Goal: Information Seeking & Learning: Learn about a topic

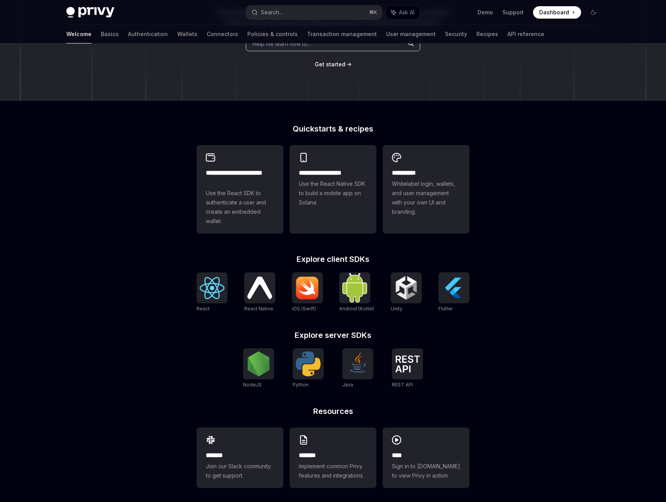
scroll to position [133, 0]
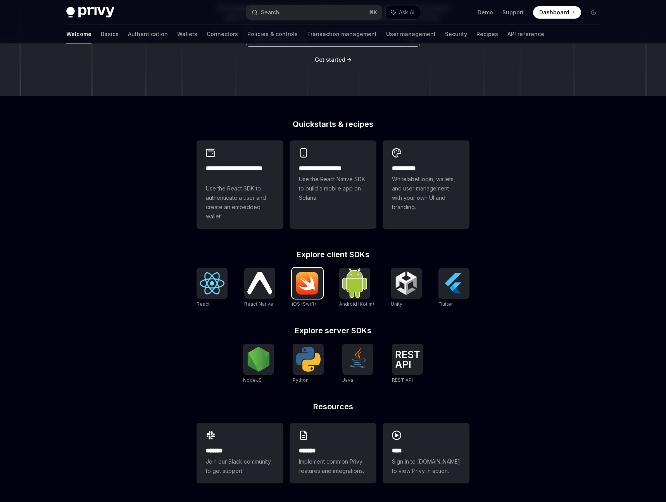
click at [309, 285] on img at bounding box center [307, 282] width 25 height 23
click at [332, 442] on div "******* Implement common Privy features and integrations." at bounding box center [333, 453] width 87 height 60
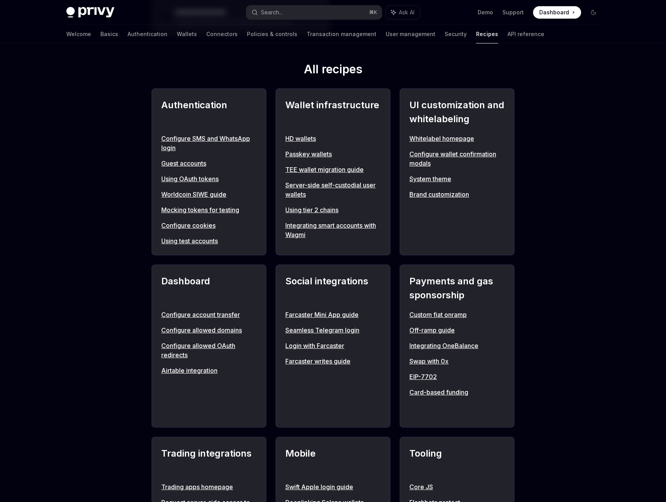
scroll to position [263, 0]
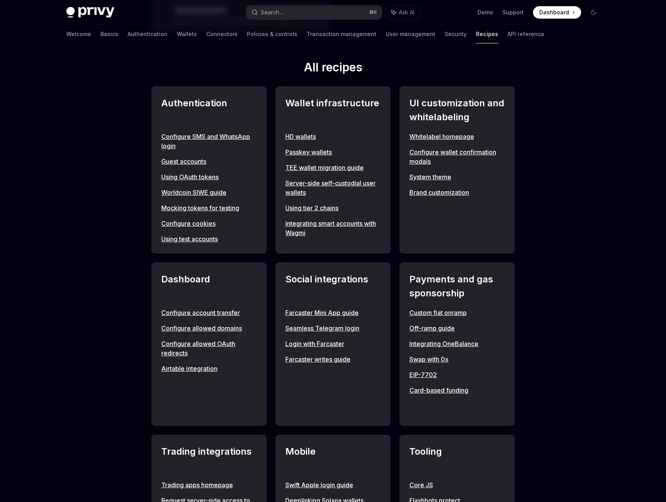
click at [437, 346] on link "Integrating OneBalance" at bounding box center [457, 343] width 95 height 9
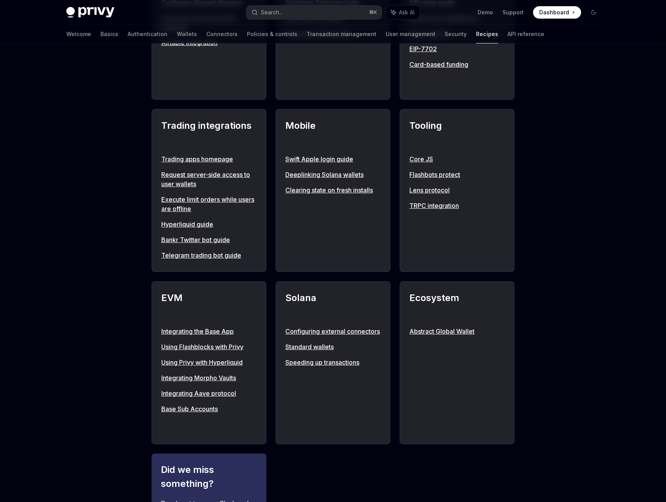
scroll to position [594, 0]
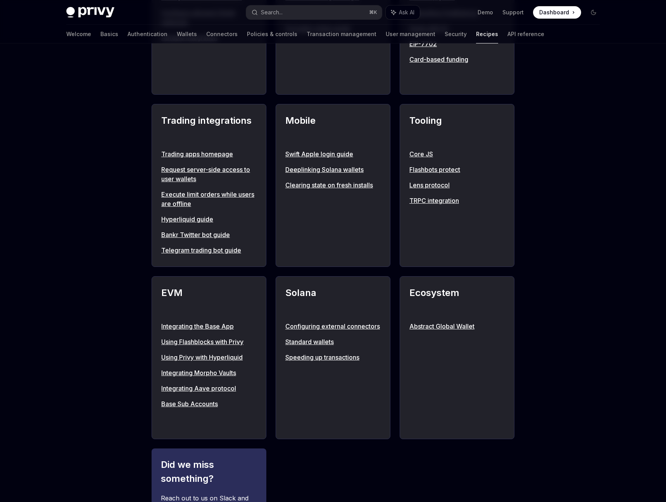
click at [317, 325] on link "Configuring external connectors" at bounding box center [332, 325] width 95 height 9
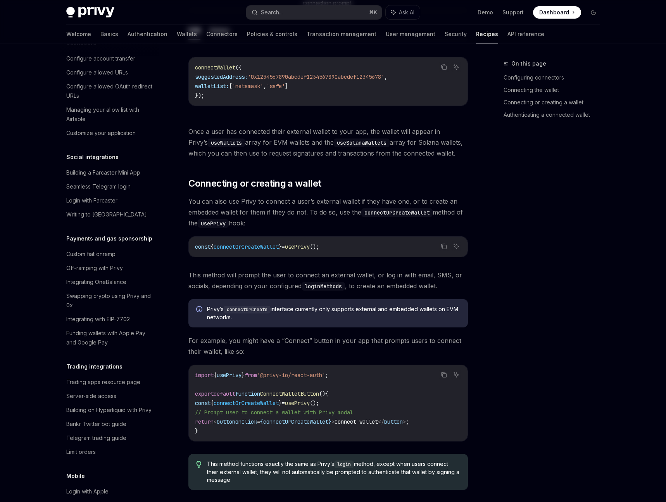
scroll to position [849, 0]
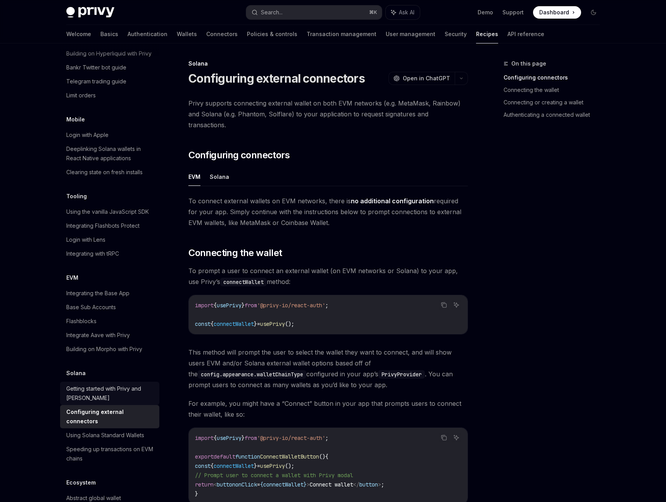
click at [116, 384] on div "Getting started with Privy and [PERSON_NAME]" at bounding box center [110, 393] width 88 height 19
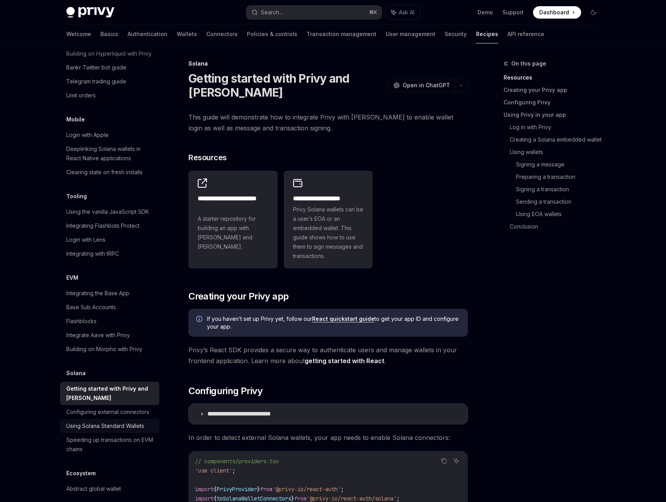
click at [117, 421] on div "Using Solana Standard Wallets" at bounding box center [105, 425] width 78 height 9
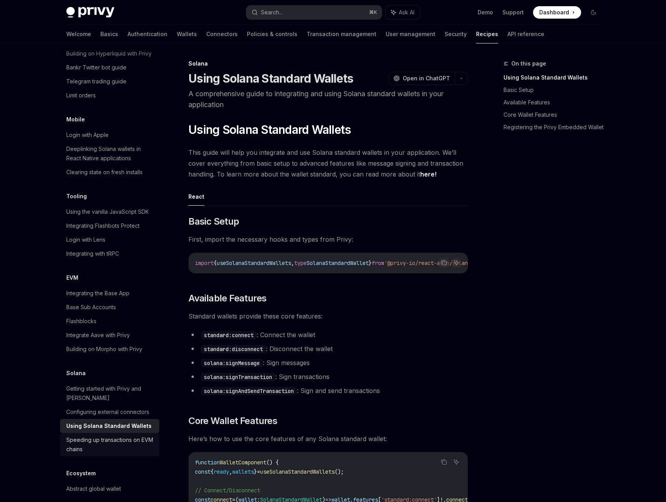
click at [131, 435] on div "Speeding up transactions on EVM chains" at bounding box center [110, 444] width 88 height 19
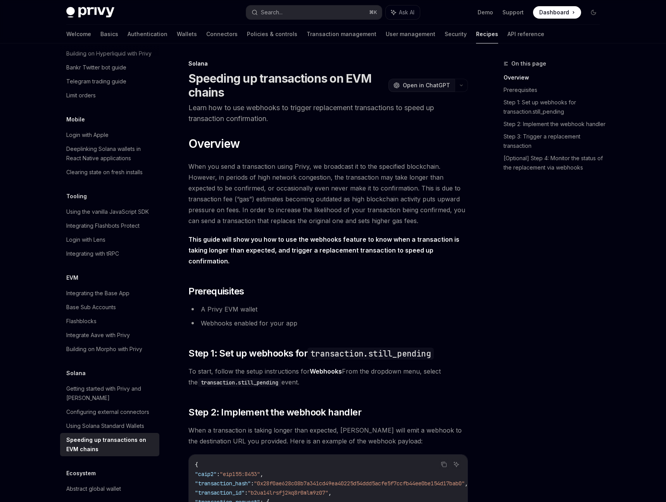
click at [413, 86] on span "Open in ChatGPT" at bounding box center [426, 85] width 47 height 8
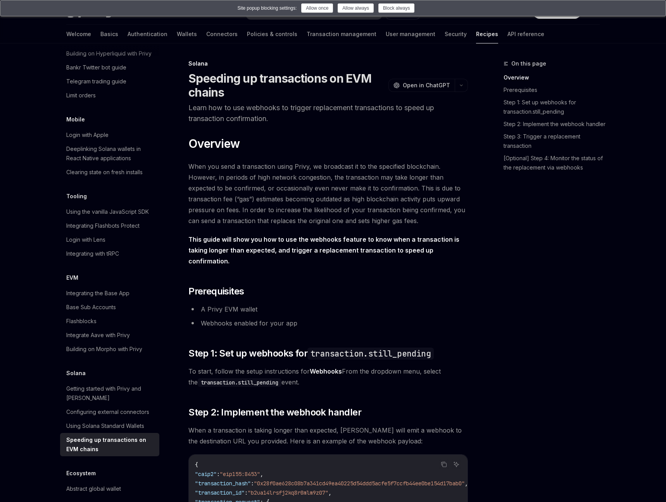
click at [318, 13] on div "Site popup blocking settings: Allow once Allow always Block always" at bounding box center [333, 7] width 653 height 9
click at [318, 12] on button "Allow once" at bounding box center [317, 7] width 32 height 9
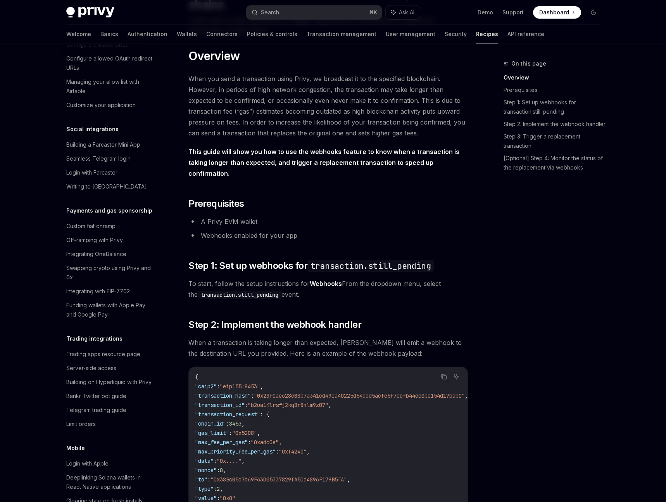
scroll to position [519, 0]
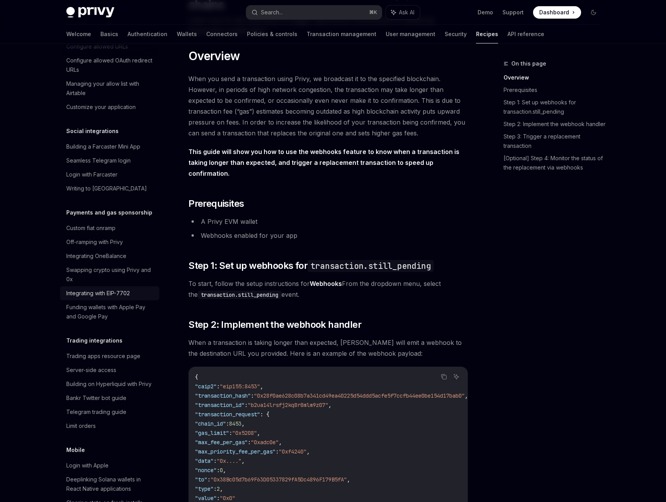
click at [95, 289] on div "Integrating with EIP-7702" at bounding box center [98, 293] width 64 height 9
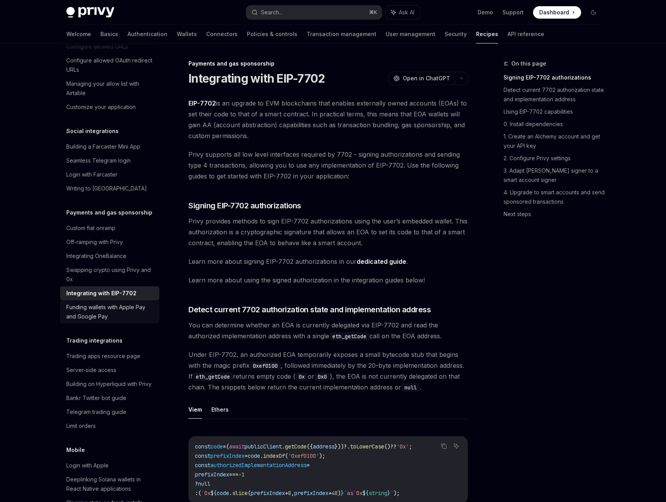
click at [105, 302] on div "Funding wallets with Apple Pay and Google Pay" at bounding box center [110, 311] width 88 height 19
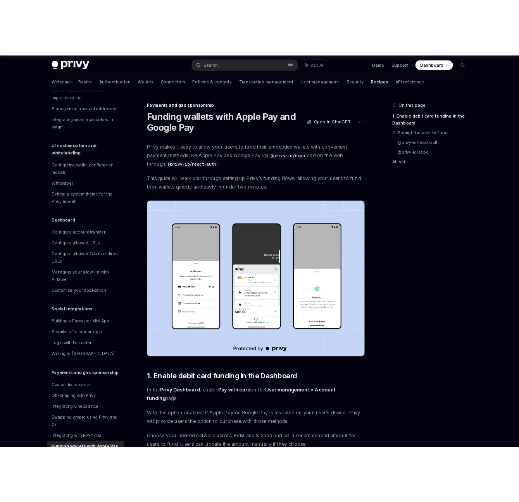
scroll to position [324, 0]
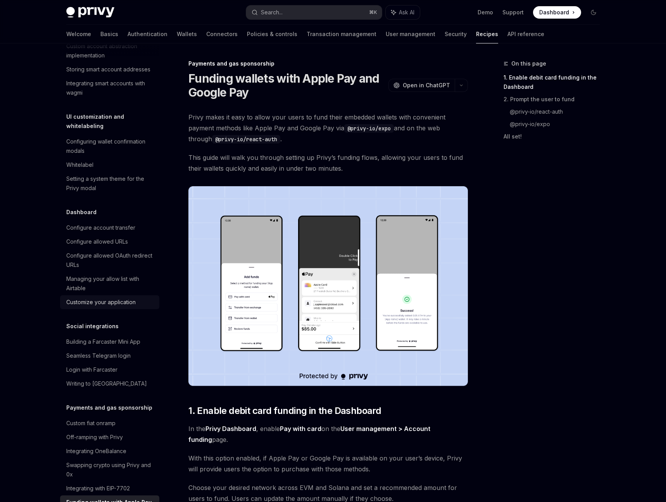
type textarea "*"
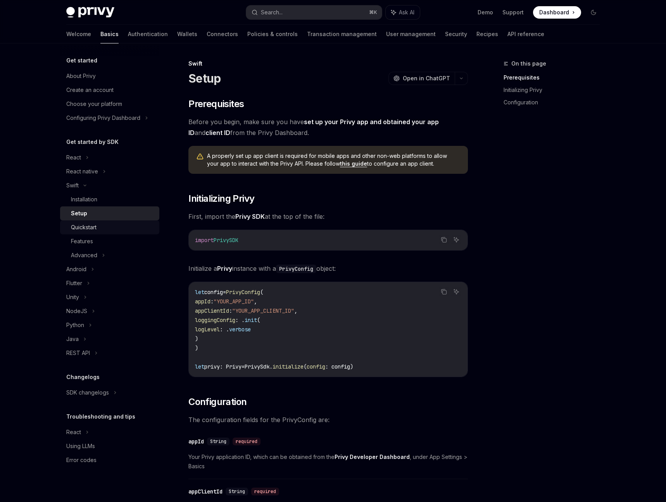
click at [87, 229] on div "Quickstart" at bounding box center [84, 227] width 26 height 9
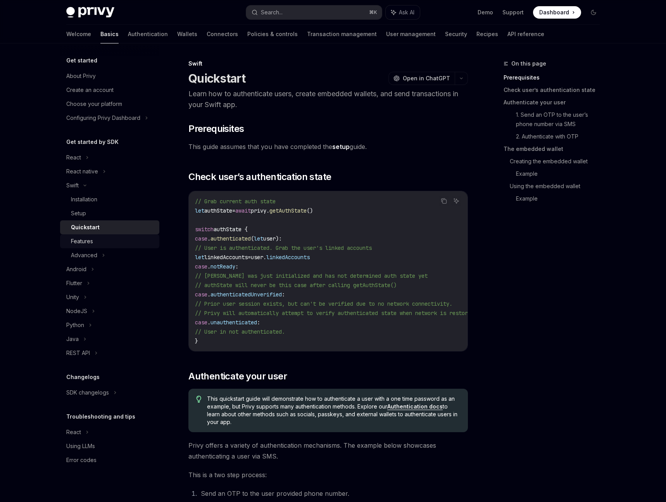
click at [85, 242] on div "Features" at bounding box center [82, 241] width 22 height 9
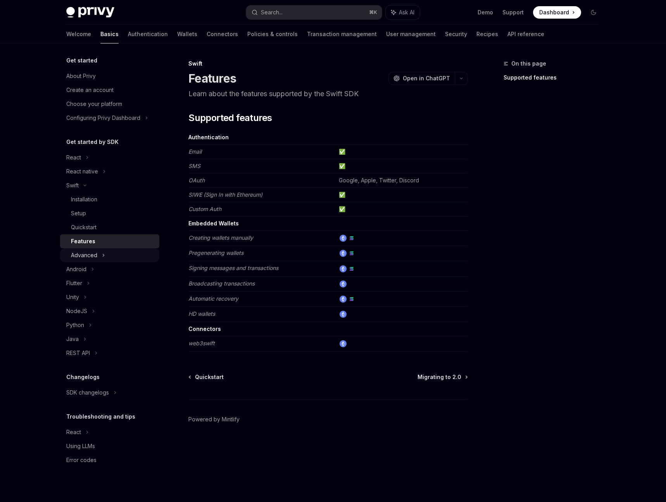
click at [83, 257] on div "Advanced" at bounding box center [84, 255] width 26 height 9
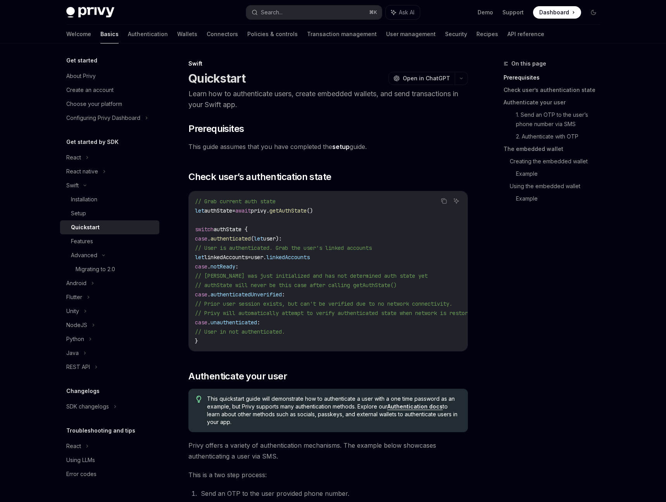
type textarea "*"
